Goal: Information Seeking & Learning: Check status

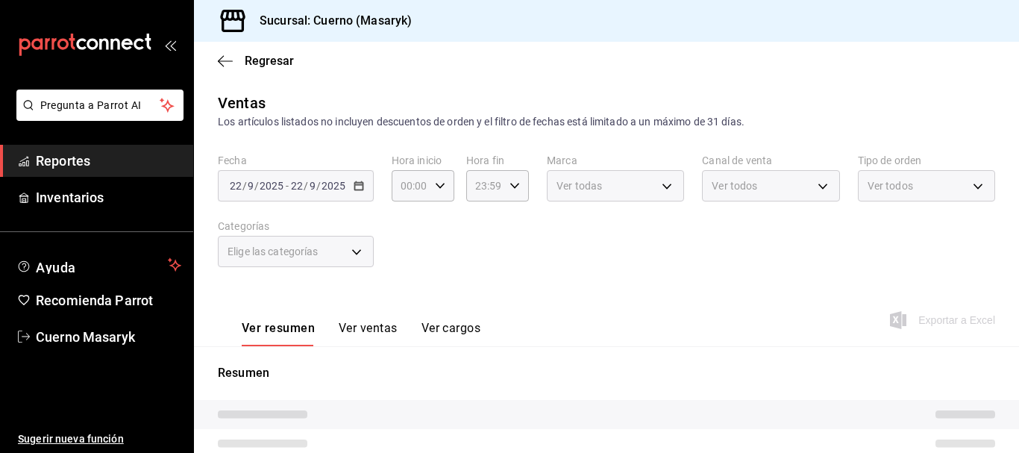
type input "04:00"
type input "c67b51a2-384c-483e-a5be-40afd3eac247,ec1a4520-4a99-4810-921e-4abf40ebc8c6,cd2d5…"
type input "4ea0d660-02b3-4785-bb88-48b5ef6e196c"
type input "PARROT,UBER_EATS,RAPPI,DIDI_FOOD,ONLINE"
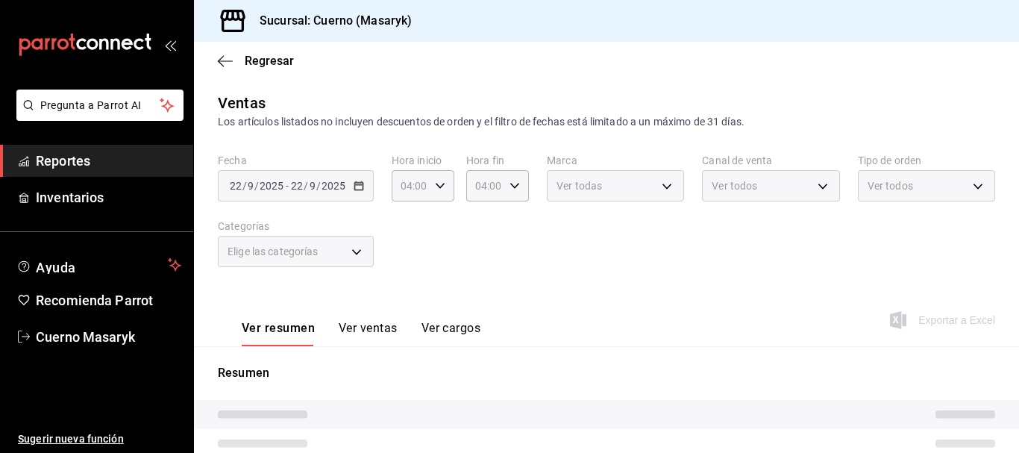
type input "d8208262-291b-4595-bbfa-ed1e8660efdb,73ecdc8a-b505-4242-b24a-d5f1595b9b0a,EXTER…"
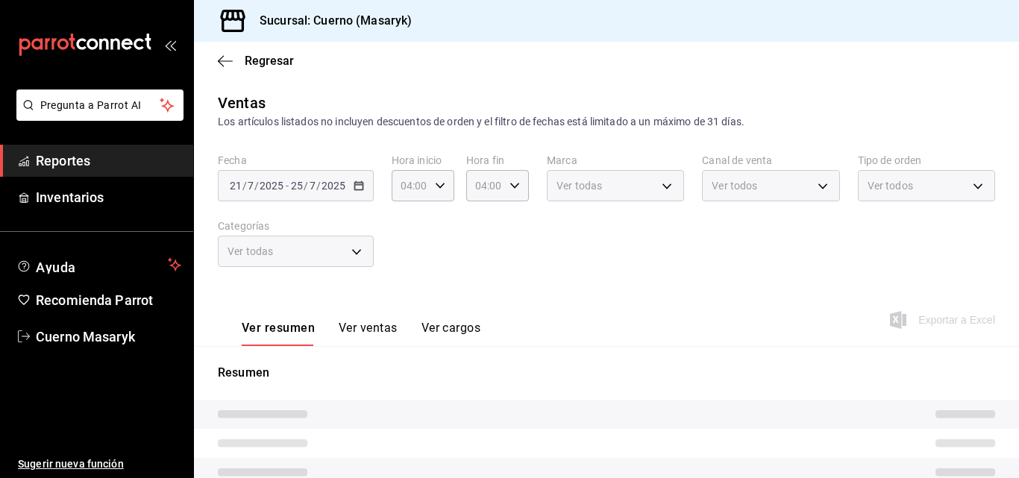
click at [367, 248] on div "Ver todas" at bounding box center [296, 251] width 156 height 31
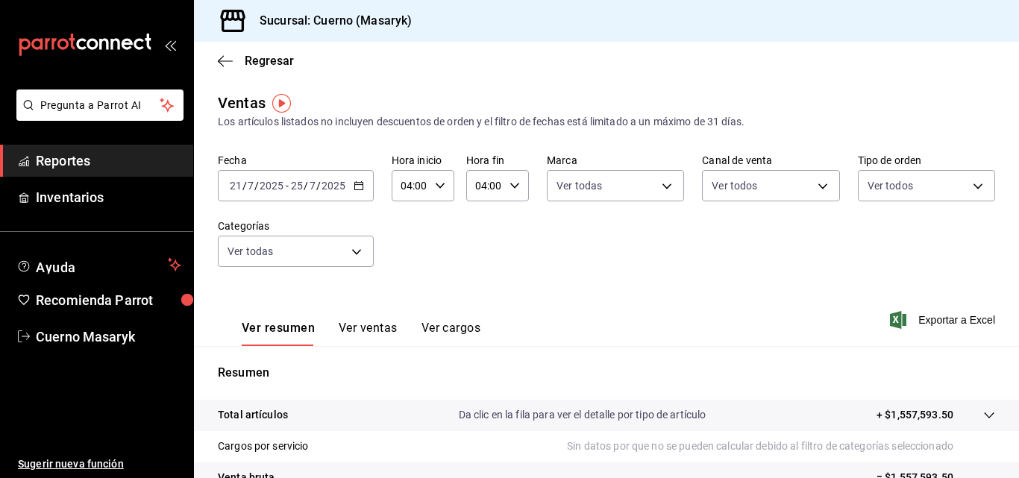
click at [353, 192] on div "[DATE] [DATE] - [DATE] [DATE]" at bounding box center [296, 185] width 156 height 31
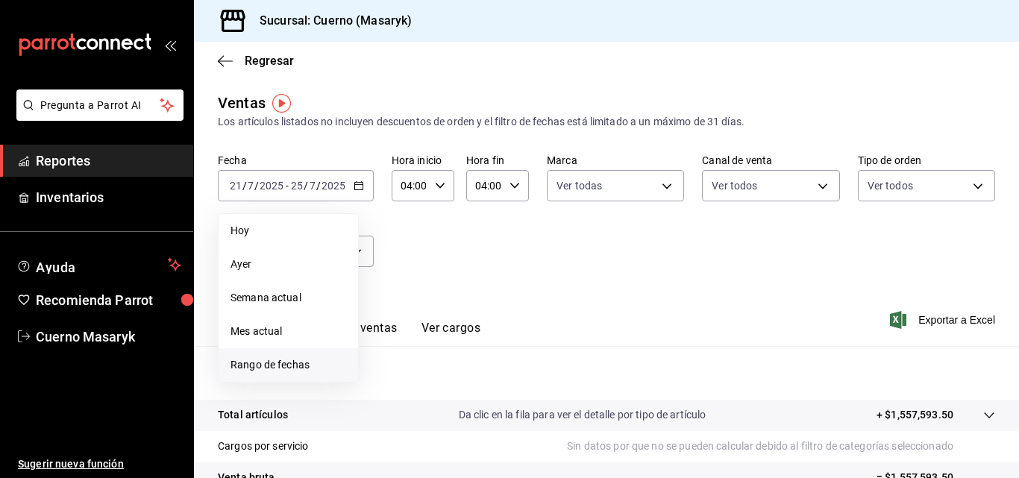
click at [231, 359] on span "Rango de fechas" at bounding box center [288, 365] width 116 height 16
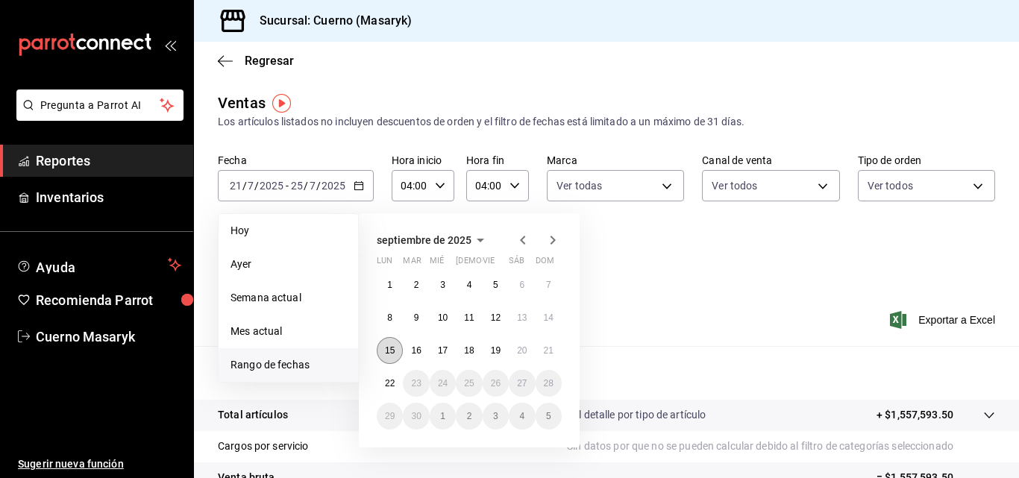
click at [382, 344] on button "15" at bounding box center [390, 350] width 26 height 27
click at [398, 385] on button "22" at bounding box center [390, 383] width 26 height 27
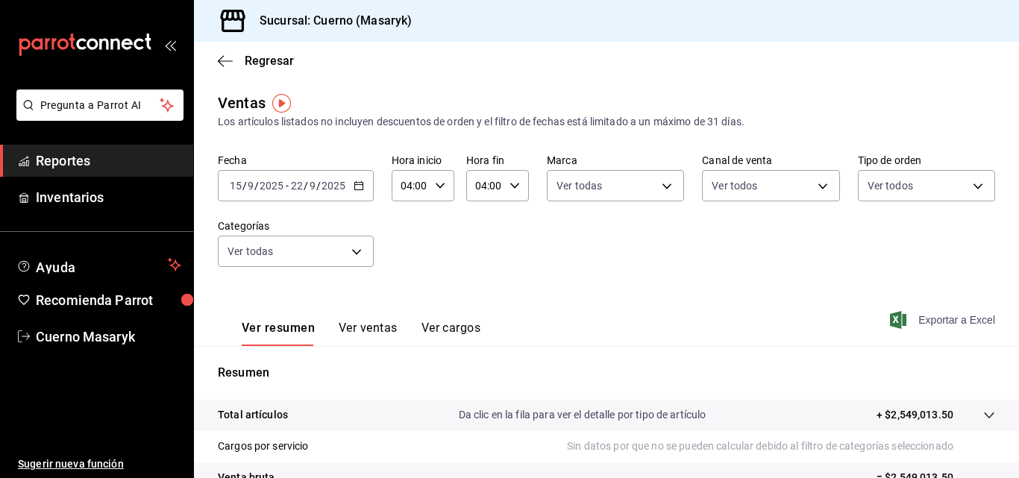
click at [903, 316] on span "Exportar a Excel" at bounding box center [944, 320] width 102 height 18
click at [222, 60] on icon "button" at bounding box center [225, 60] width 15 height 13
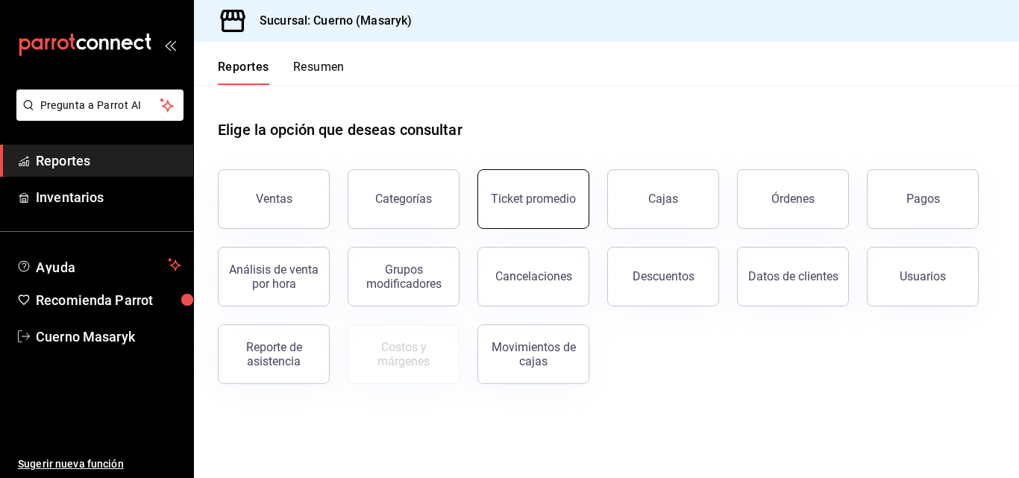
click at [539, 206] on button "Ticket promedio" at bounding box center [533, 199] width 112 height 60
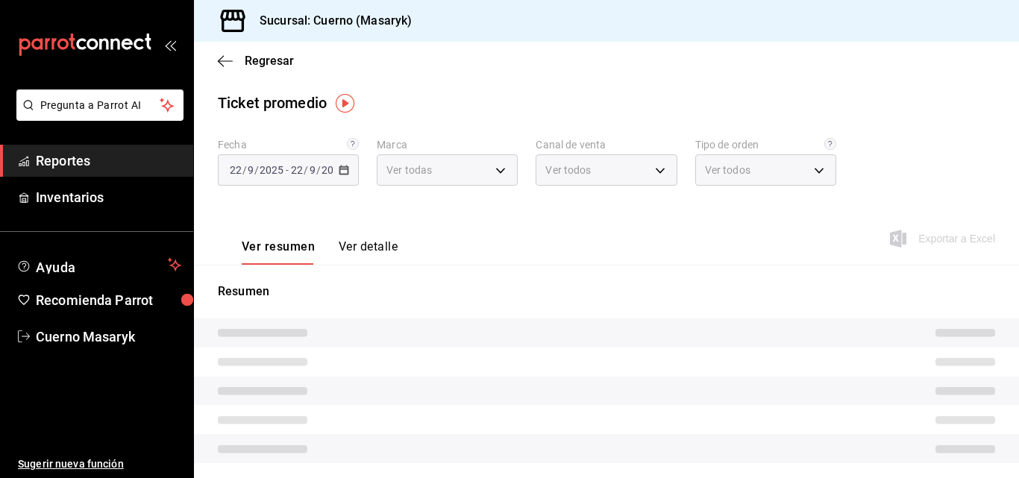
type input "4ea0d660-02b3-4785-bb88-48b5ef6e196c"
type input "PARROT,UBER_EATS,RAPPI,DIDI_FOOD,ONLINE"
type input "d8208262-291b-4595-bbfa-ed1e8660efdb,73ecdc8a-b505-4242-b24a-d5f1595b9b0a,EXTER…"
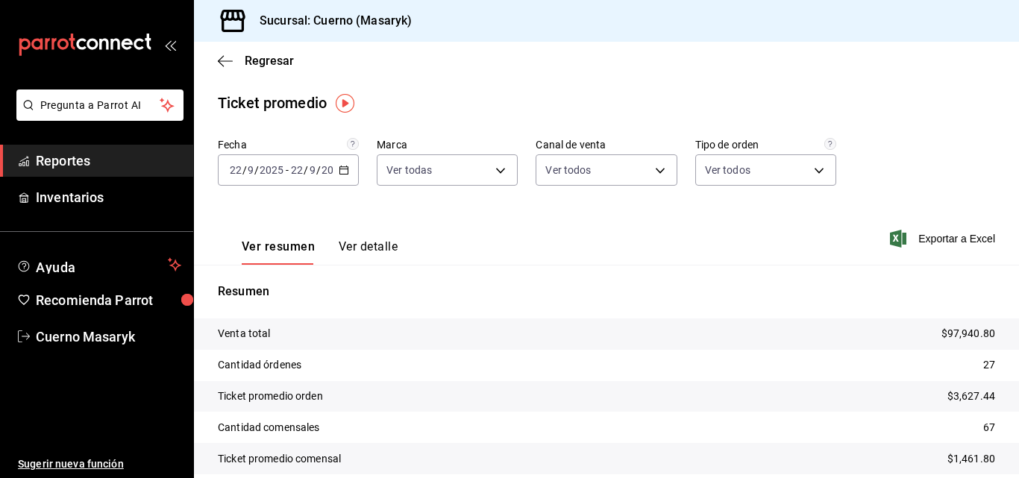
click at [341, 171] on icon "button" at bounding box center [344, 170] width 10 height 10
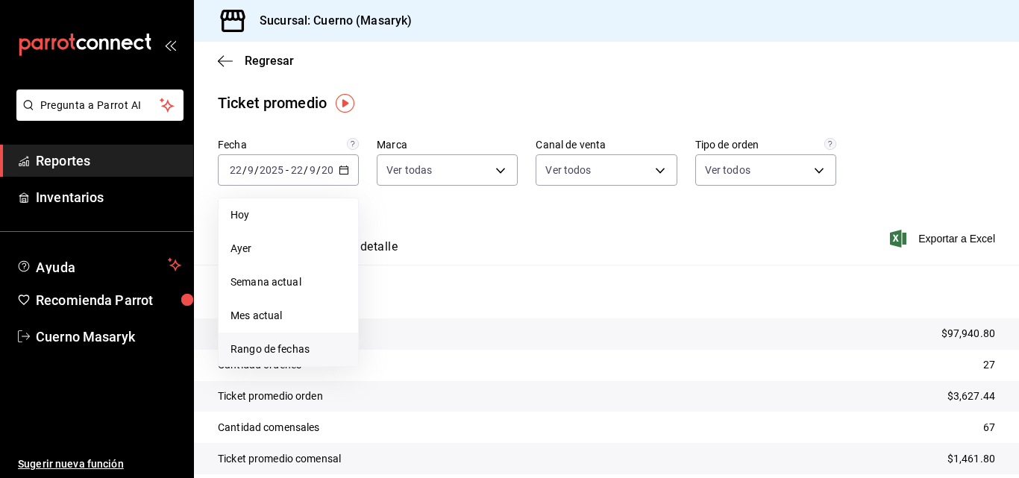
click at [244, 345] on span "Rango de fechas" at bounding box center [288, 349] width 116 height 16
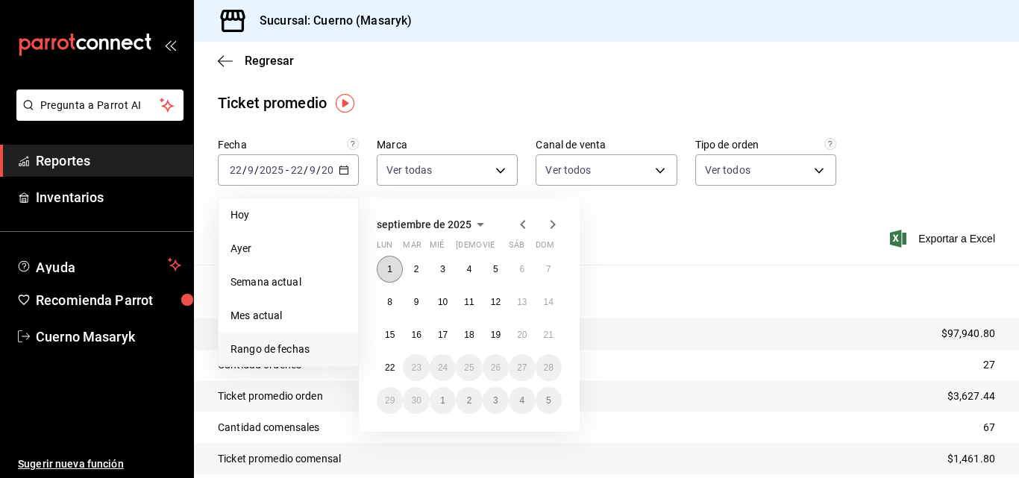
click at [386, 273] on button "1" at bounding box center [390, 269] width 26 height 27
click at [549, 342] on button "21" at bounding box center [548, 334] width 26 height 27
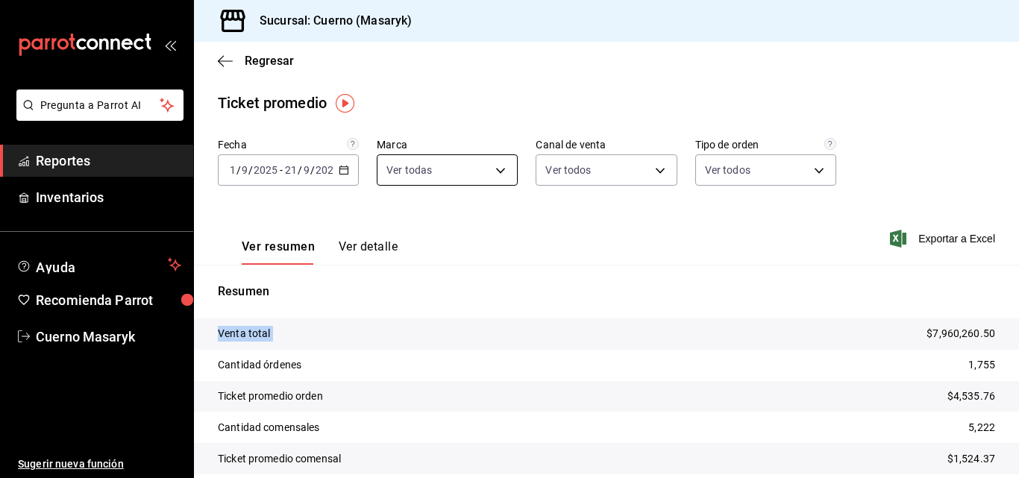
drag, startPoint x: 649, startPoint y: 356, endPoint x: 485, endPoint y: 177, distance: 243.3
click at [535, 240] on div "Fecha [DATE] [DATE] - [DATE] [DATE] Marca Ver todas 4ea0d660-02b3-4785-bb88-48b…" at bounding box center [606, 327] width 825 height 378
click at [340, 171] on icon "button" at bounding box center [344, 170] width 10 height 10
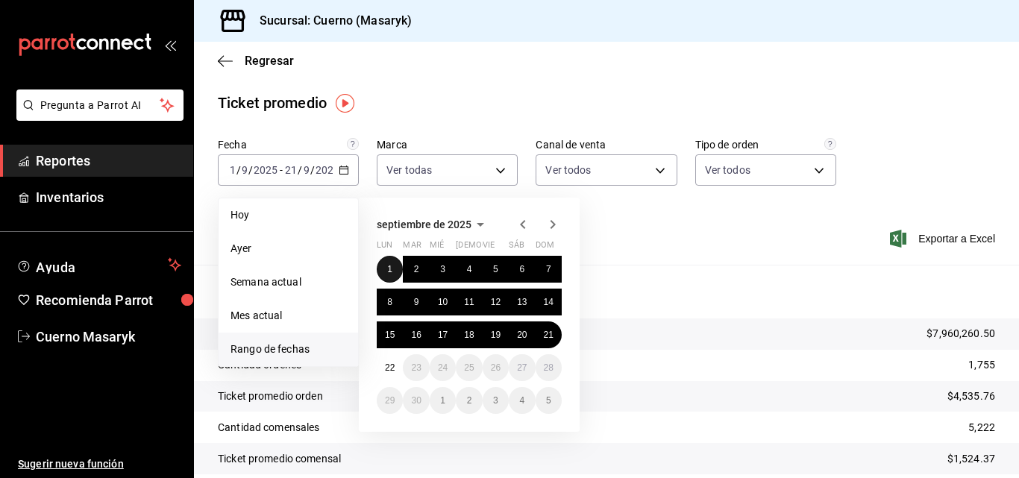
click at [389, 268] on abbr "1" at bounding box center [389, 269] width 5 height 10
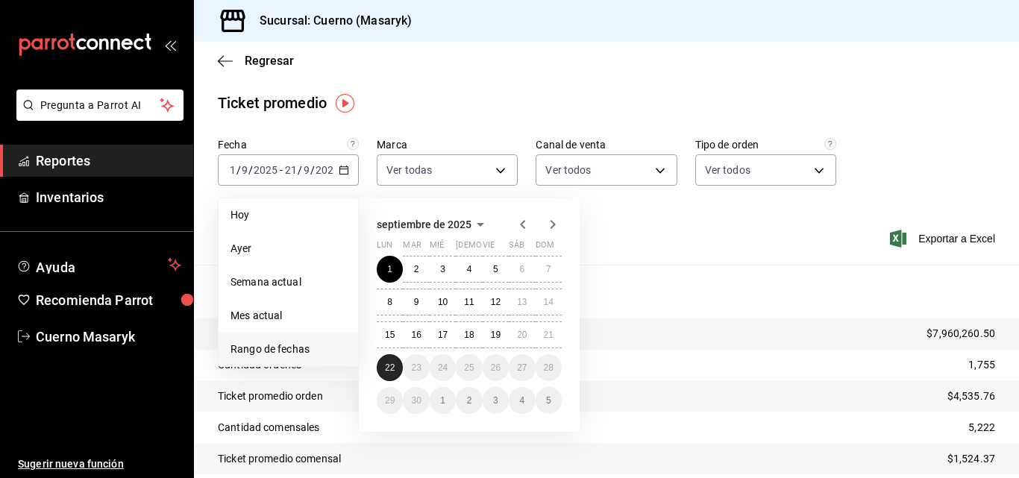
click at [389, 365] on abbr "22" at bounding box center [390, 367] width 10 height 10
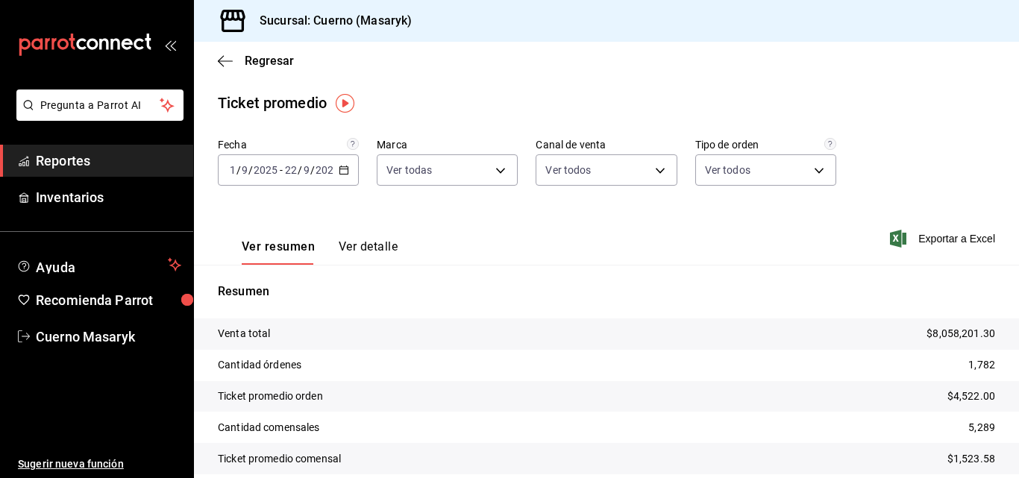
click at [344, 164] on div "[DATE] [DATE] - [DATE] [DATE]" at bounding box center [288, 169] width 141 height 31
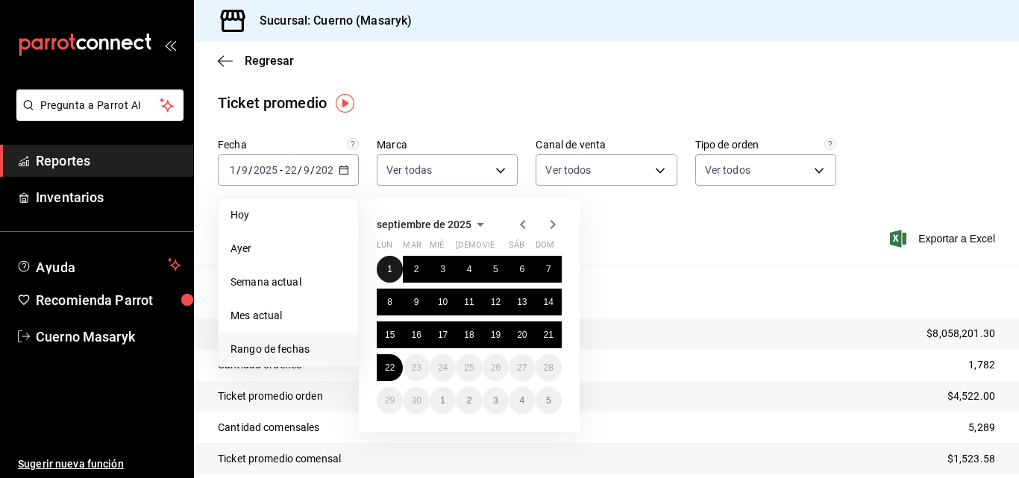
click at [388, 267] on abbr "1" at bounding box center [389, 269] width 5 height 10
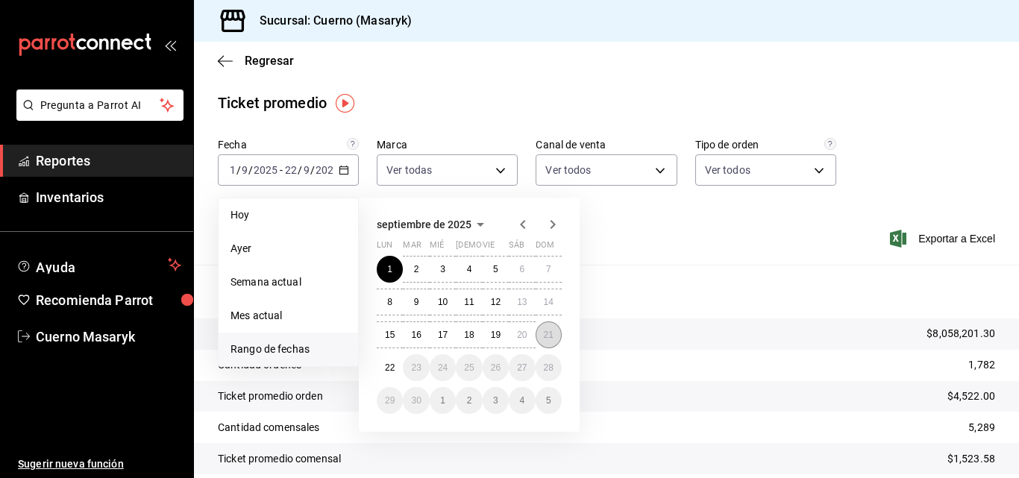
click at [554, 338] on button "21" at bounding box center [548, 334] width 26 height 27
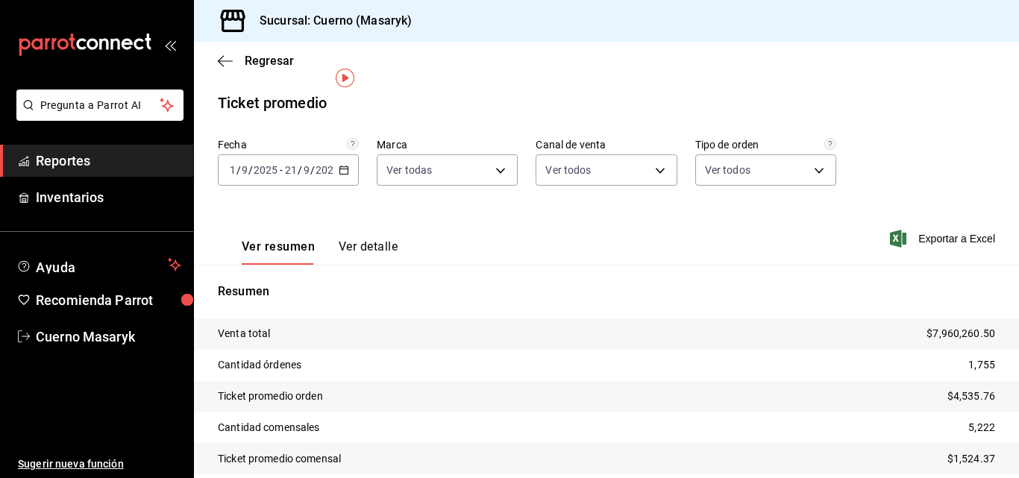
scroll to position [62, 0]
